Goal: Information Seeking & Learning: Learn about a topic

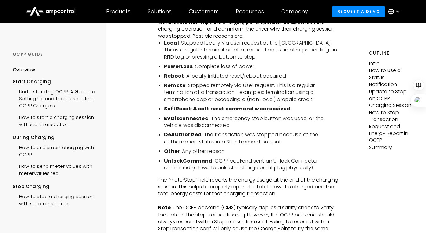
scroll to position [1389, 0]
click at [190, 87] on li "Remote : Stopped remotely via user request. This is a regular termination of a …" at bounding box center [251, 92] width 174 height 21
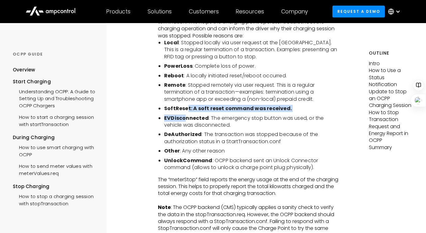
drag, startPoint x: 186, startPoint y: 105, endPoint x: 186, endPoint y: 120, distance: 15.3
click at [186, 120] on ul "Local : Stopped locally via user request at the [GEOGRAPHIC_DATA]. This is a re…" at bounding box center [248, 105] width 181 height 132
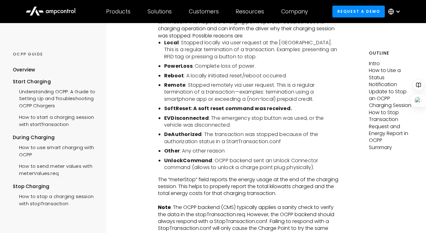
click at [177, 126] on li "EVDisconnected : The emergency stop button was used, or the vehicle was disconn…" at bounding box center [251, 122] width 174 height 14
drag, startPoint x: 171, startPoint y: 126, endPoint x: 216, endPoint y: 125, distance: 44.9
click at [216, 125] on li "EVDisconnected : The emergency stop button was used, or the vehicle was disconn…" at bounding box center [251, 122] width 174 height 14
drag, startPoint x: 172, startPoint y: 135, endPoint x: 231, endPoint y: 134, distance: 59.3
click at [229, 134] on li "DeAuthorized : The transaction was stopped because of the authorization status …" at bounding box center [251, 138] width 174 height 14
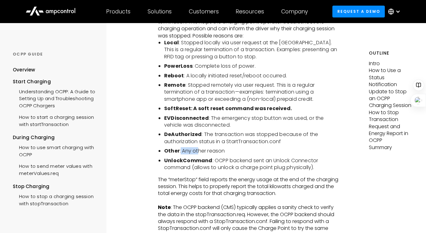
drag, startPoint x: 198, startPoint y: 152, endPoint x: 179, endPoint y: 152, distance: 19.0
click at [179, 152] on li "Other : Any other reason" at bounding box center [251, 151] width 174 height 7
click at [172, 163] on li "UnlockCommand : OCPP backend sent an Unlock Connector command (allows to unlock…" at bounding box center [251, 164] width 174 height 14
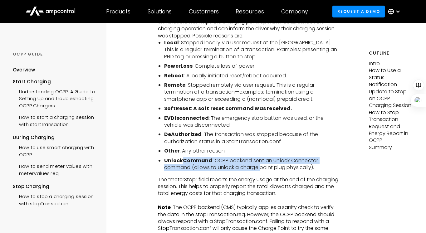
drag, startPoint x: 182, startPoint y: 158, endPoint x: 265, endPoint y: 169, distance: 84.7
click at [261, 168] on li "UnlockCommand : OCPP backend sent an Unlock Connector command (allows to unlock…" at bounding box center [251, 164] width 174 height 14
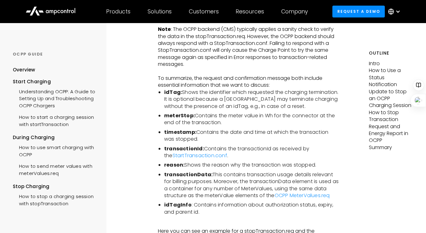
scroll to position [1569, 0]
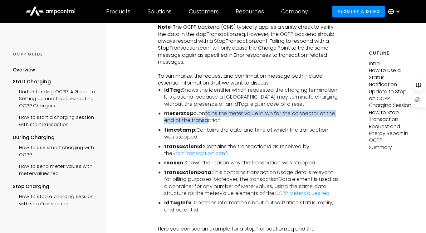
drag, startPoint x: 203, startPoint y: 112, endPoint x: 207, endPoint y: 121, distance: 9.9
click at [207, 121] on li "meterStop: Contains the meter value in Wh for the connector at the end of the t…" at bounding box center [251, 117] width 174 height 14
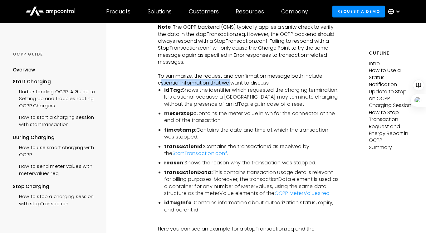
drag, startPoint x: 161, startPoint y: 85, endPoint x: 242, endPoint y: 80, distance: 80.6
click at [240, 80] on p "To summarize, the request and confirmation message both include essential infor…" at bounding box center [248, 80] width 181 height 14
click at [246, 83] on p "To summarize, the request and confirmation message both include essential infor…" at bounding box center [248, 80] width 181 height 14
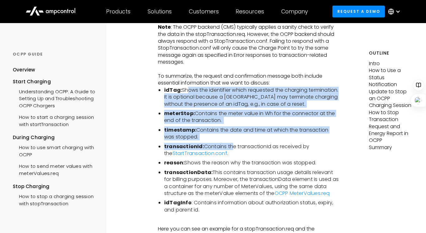
drag, startPoint x: 184, startPoint y: 89, endPoint x: 233, endPoint y: 146, distance: 74.9
click at [233, 146] on ul "idTag: Shows the identifier which requested the charging termination. It is opt…" at bounding box center [248, 150] width 181 height 127
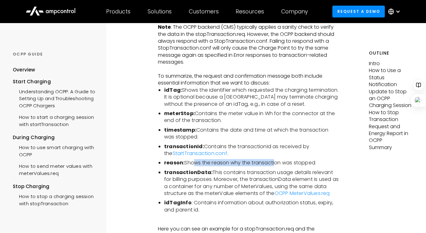
drag, startPoint x: 195, startPoint y: 163, endPoint x: 275, endPoint y: 160, distance: 79.6
click at [275, 160] on li "reason: Shows the reason why the transaction was stopped." at bounding box center [251, 162] width 174 height 7
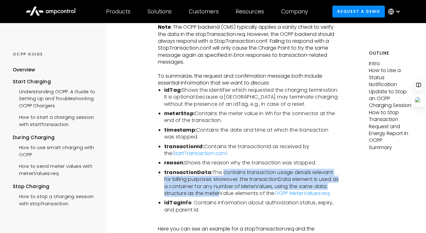
drag, startPoint x: 221, startPoint y: 173, endPoint x: 220, endPoint y: 198, distance: 25.0
click at [220, 195] on li "transactionData: This contains transaction usage details relevant for billing p…" at bounding box center [251, 183] width 174 height 28
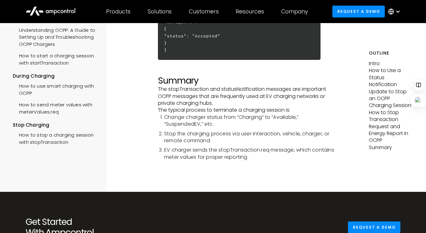
scroll to position [1880, 0]
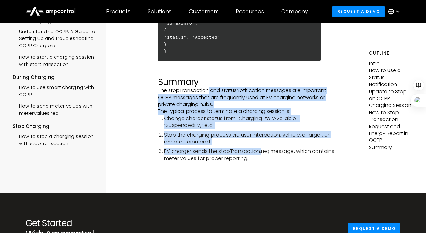
drag, startPoint x: 207, startPoint y: 90, endPoint x: 268, endPoint y: 156, distance: 90.1
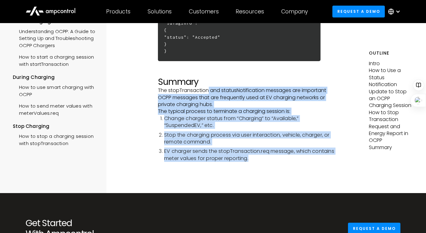
click at [260, 158] on li "EV charger sends the stopTransaction.req message, which contains meter values f…" at bounding box center [251, 155] width 174 height 14
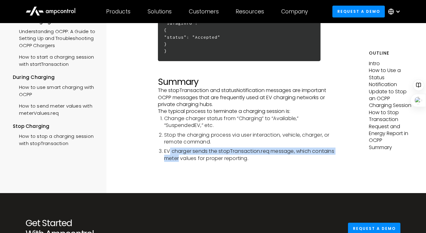
drag, startPoint x: 169, startPoint y: 151, endPoint x: 179, endPoint y: 158, distance: 12.0
click at [179, 158] on li "EV charger sends the stopTransaction.req message, which contains meter values f…" at bounding box center [251, 155] width 174 height 14
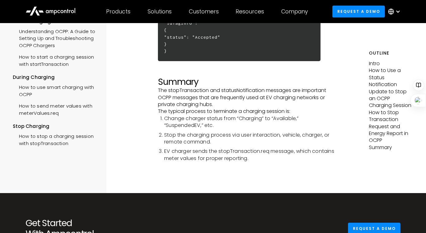
click at [215, 157] on li "EV charger sends the stopTransaction.req message, which contains meter values f…" at bounding box center [251, 155] width 174 height 14
drag, startPoint x: 215, startPoint y: 157, endPoint x: 243, endPoint y: 157, distance: 28.1
click at [243, 157] on li "EV charger sends the stopTransaction.req message, which contains meter values f…" at bounding box center [251, 155] width 174 height 14
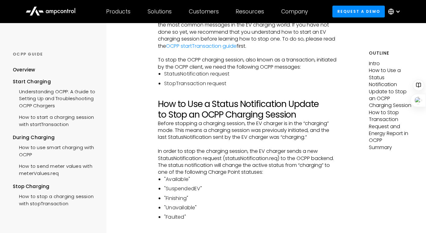
scroll to position [0, 0]
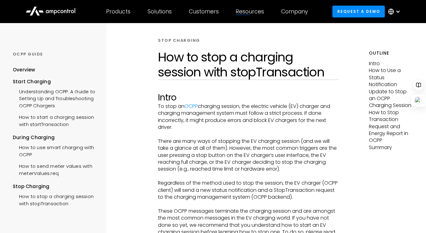
click at [225, 185] on p "Regardless of the method used to stop the session, the EV charger (OCPP client)…" at bounding box center [248, 190] width 181 height 21
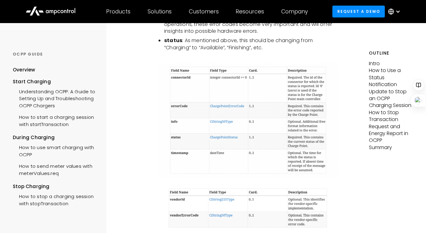
scroll to position [847, 0]
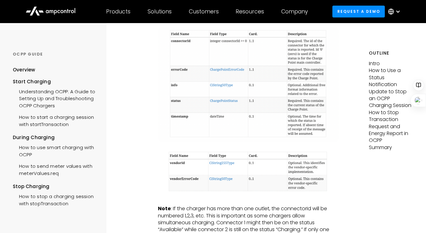
click at [235, 69] on img at bounding box center [248, 84] width 181 height 115
click at [229, 70] on img at bounding box center [248, 84] width 181 height 115
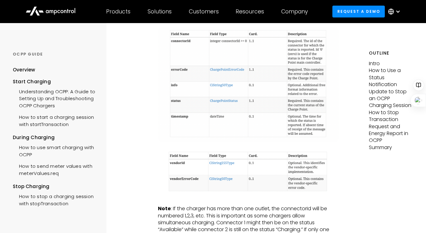
click at [305, 71] on img at bounding box center [248, 84] width 181 height 115
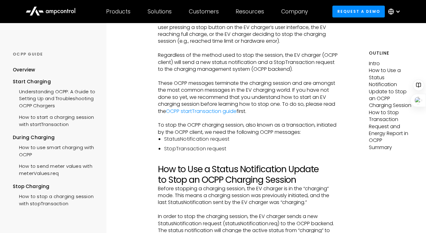
scroll to position [0, 0]
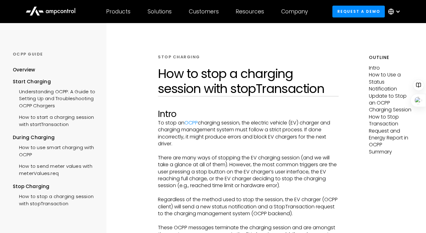
click at [210, 110] on h2 "Intro" at bounding box center [248, 114] width 181 height 11
click at [30, 55] on div "OCPP GUIDE" at bounding box center [55, 54] width 85 height 6
click at [376, 79] on p "How to Use a Status Notification Update to Stop an OCPP Charging Session" at bounding box center [391, 92] width 45 height 42
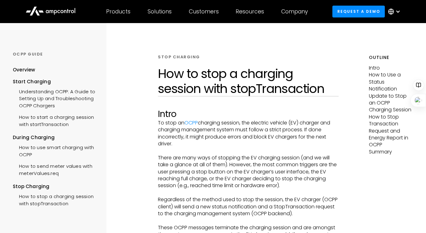
click at [375, 90] on p "How to Use a Status Notification Update to Stop an OCPP Charging Session" at bounding box center [391, 92] width 45 height 42
click at [376, 124] on p "How to Stop Transaction Request and Energy Report in OCPP" at bounding box center [391, 131] width 45 height 35
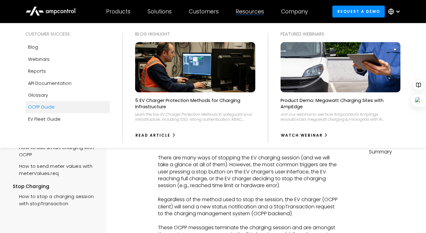
click at [53, 109] on div "OCPP Guide" at bounding box center [41, 107] width 27 height 7
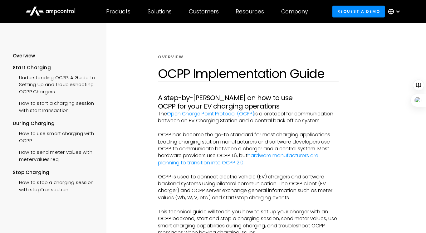
click at [398, 11] on div at bounding box center [397, 11] width 5 height 5
click at [259, 46] on div "Overview OCPP Implementation Guide A step-by-step guide on how to use OCPP for …" at bounding box center [248, 155] width 241 height 265
click at [64, 11] on icon at bounding box center [51, 10] width 50 height 15
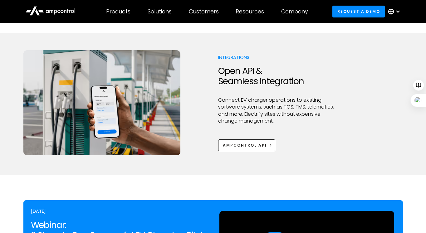
scroll to position [844, 0]
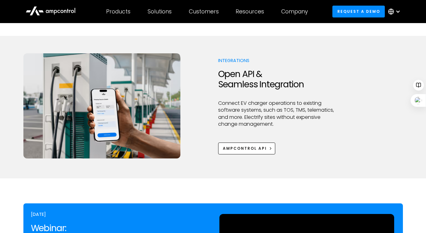
click at [208, 102] on div "Integrations Open API & Seamless Integration Connect EV charger operations to e…" at bounding box center [212, 105] width 379 height 105
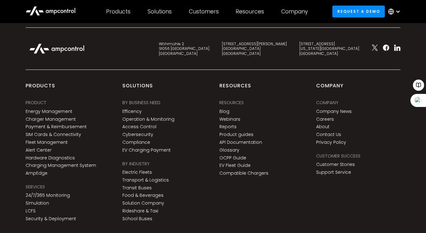
scroll to position [2332, 0]
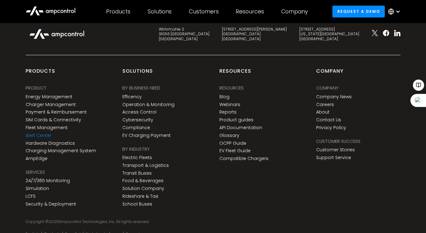
click at [36, 133] on link "Alert Center" at bounding box center [39, 135] width 26 height 5
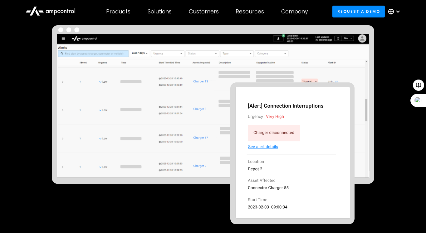
scroll to position [84, 0]
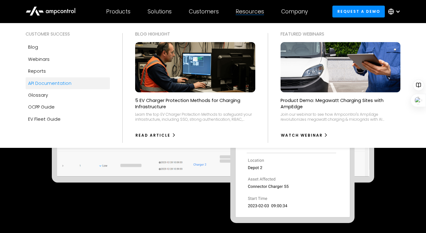
click at [52, 85] on div "API Documentation" at bounding box center [49, 83] width 43 height 7
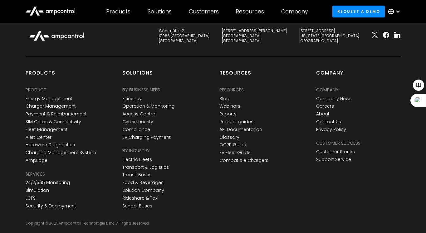
scroll to position [1676, 0]
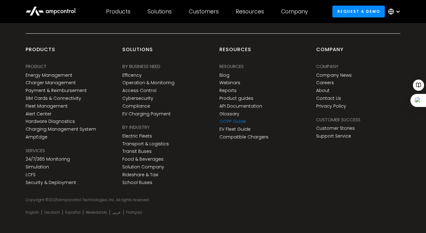
click at [228, 119] on link "OCPP Guide" at bounding box center [232, 121] width 27 height 5
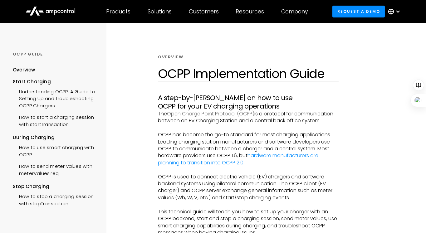
click at [216, 114] on link "Open Charge Point Protocol (OCPP)" at bounding box center [210, 113] width 87 height 7
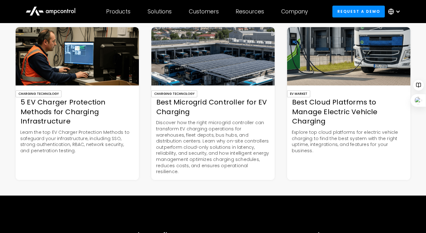
scroll to position [989, 0]
